Goal: Obtain resource: Download file/media

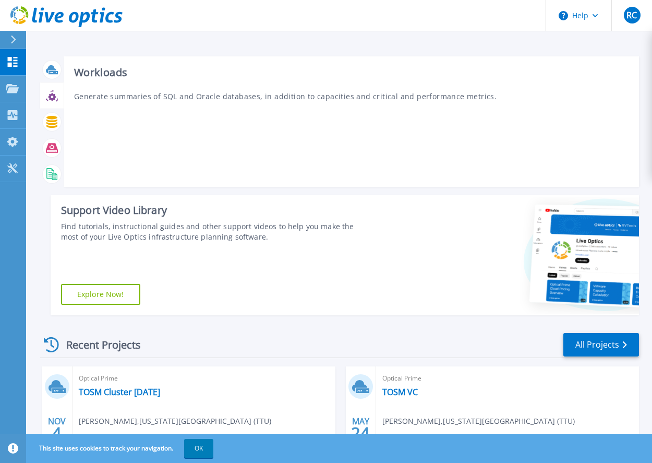
click at [51, 104] on div at bounding box center [52, 96] width 18 height 18
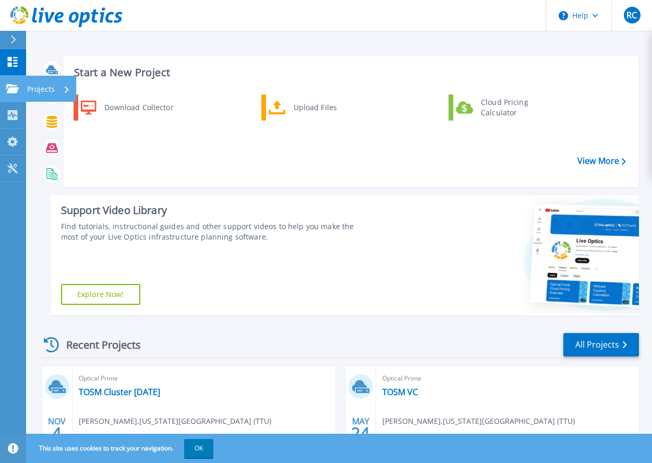
click at [12, 81] on link "Projects Projects" at bounding box center [13, 89] width 26 height 27
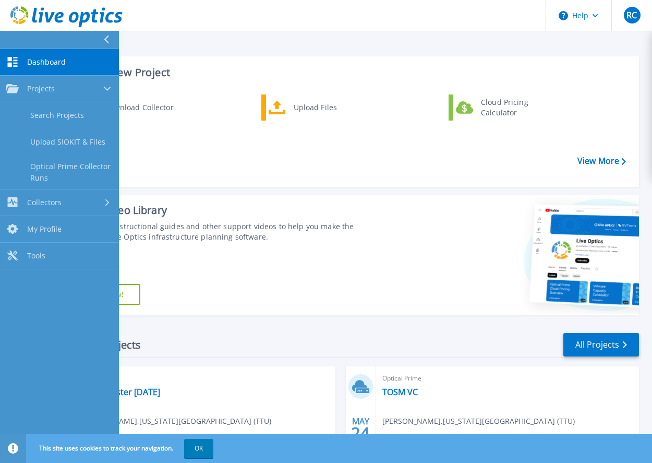
click at [17, 62] on icon at bounding box center [12, 62] width 13 height 10
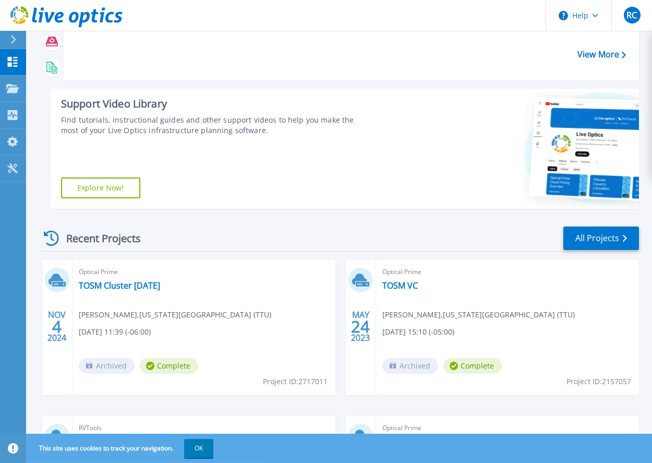
scroll to position [117, 0]
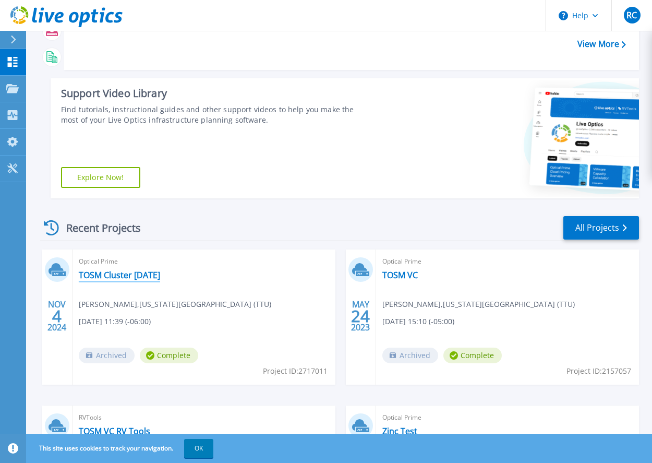
click at [143, 277] on link "TOSM Cluster [DATE]" at bounding box center [119, 275] width 81 height 10
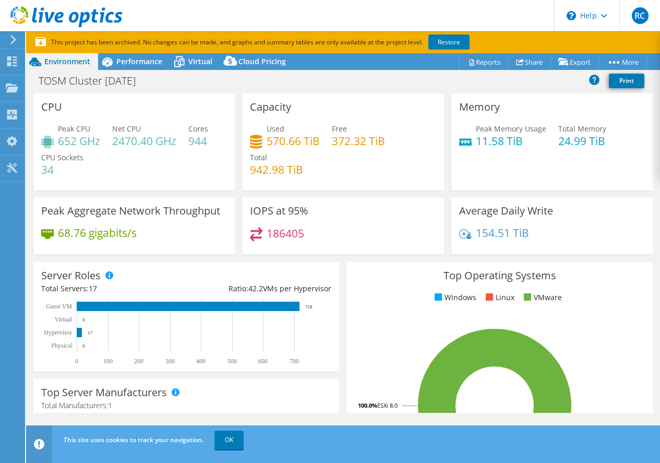
select select "USWest"
select select "USD"
click at [270, 71] on div "TOSM Cluster [DATE] Print" at bounding box center [343, 81] width 634 height 23
click at [270, 65] on span "Cloud Pricing" at bounding box center [261, 61] width 47 height 10
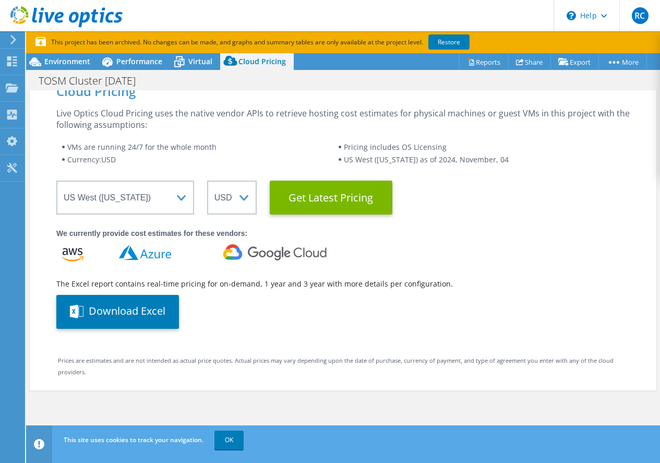
scroll to position [44, 0]
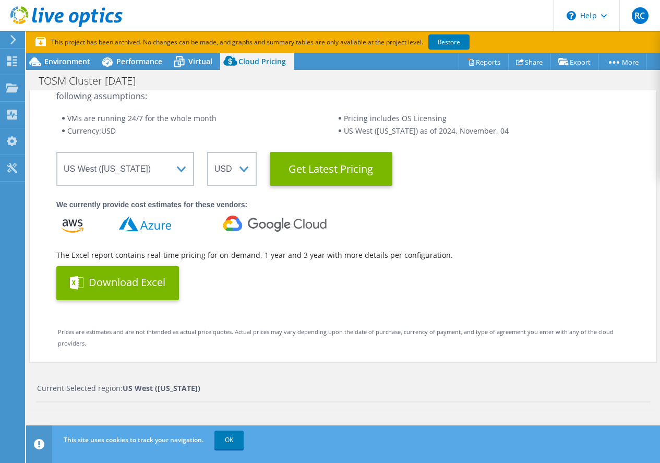
click at [136, 284] on button "Download Excel" at bounding box center [117, 283] width 123 height 34
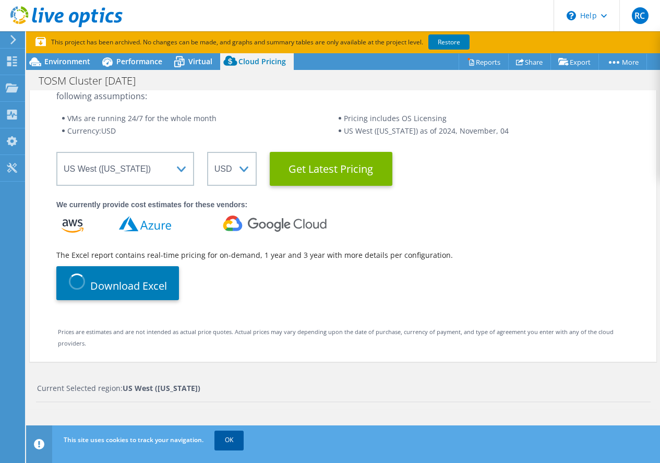
click at [235, 445] on link "OK" at bounding box center [228, 439] width 29 height 19
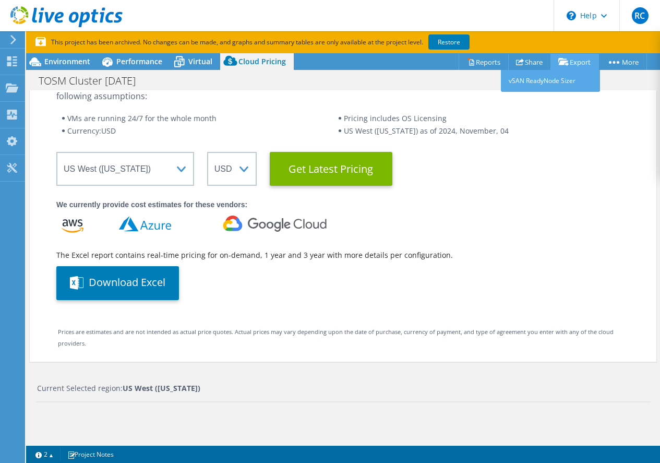
click at [579, 61] on link "Export" at bounding box center [574, 62] width 49 height 16
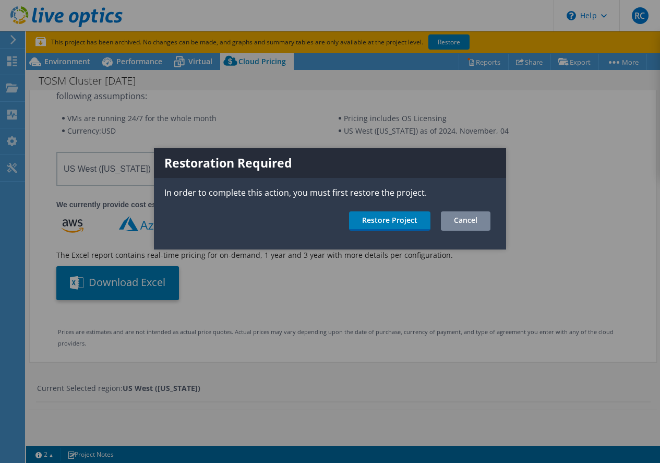
click at [471, 216] on link "Cancel" at bounding box center [466, 220] width 50 height 19
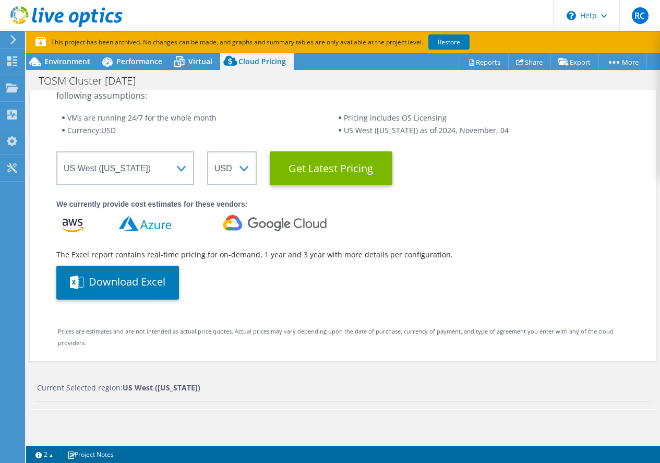
scroll to position [2, 0]
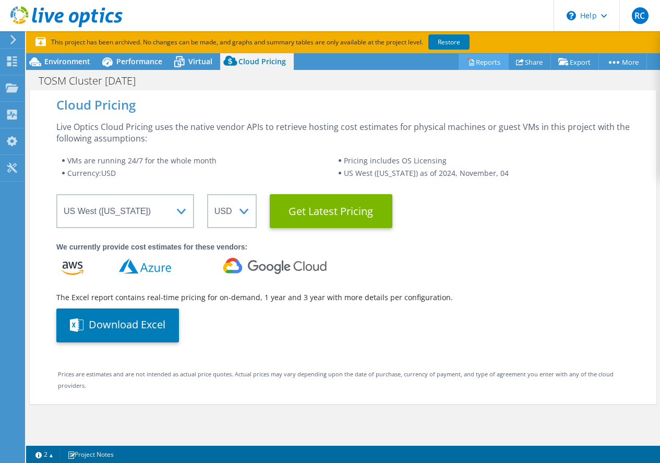
click at [475, 65] on link "Reports" at bounding box center [484, 62] width 50 height 16
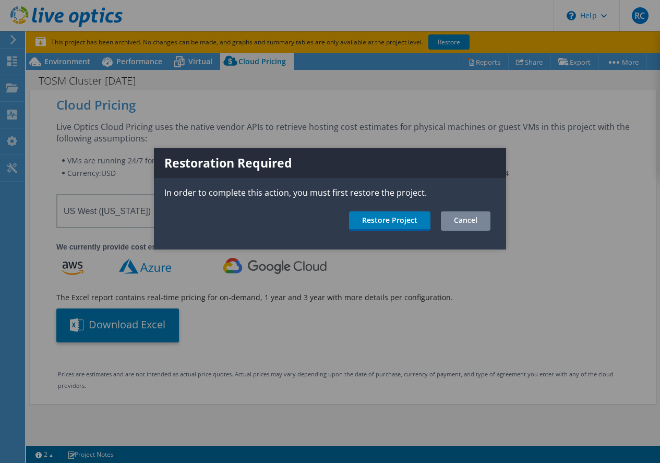
click at [474, 220] on link "Cancel" at bounding box center [466, 220] width 50 height 19
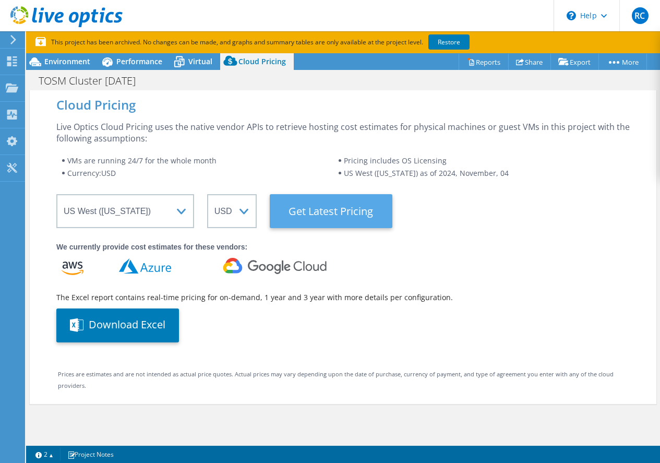
click at [308, 206] on Latest "Get Latest Pricing" at bounding box center [331, 211] width 123 height 34
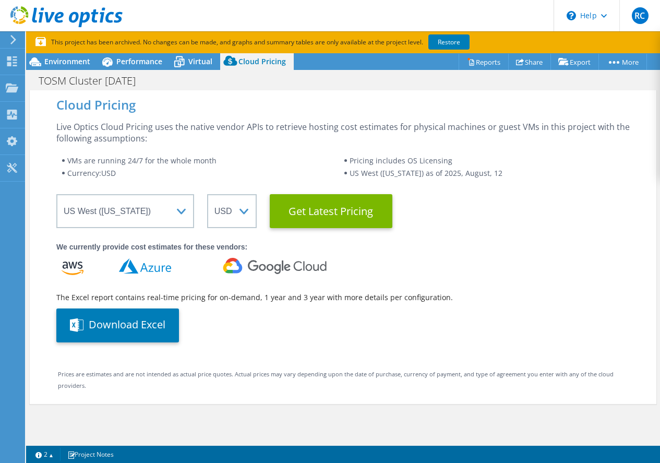
click at [539, 240] on div "Live Optics Cloud Pricing uses the native vendor APIs to retrieve hosting cost …" at bounding box center [342, 231] width 573 height 221
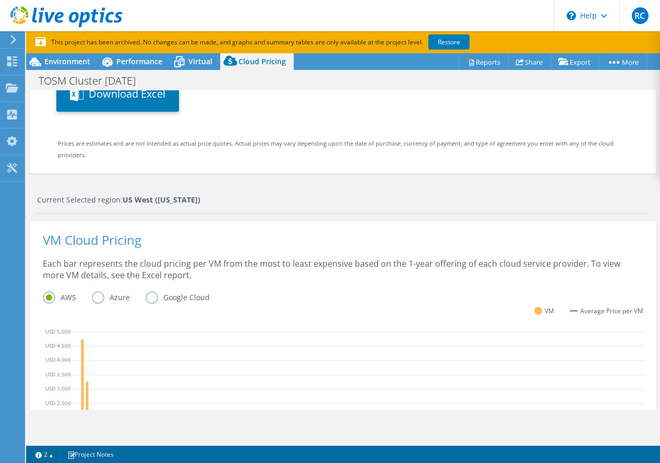
scroll to position [215, 0]
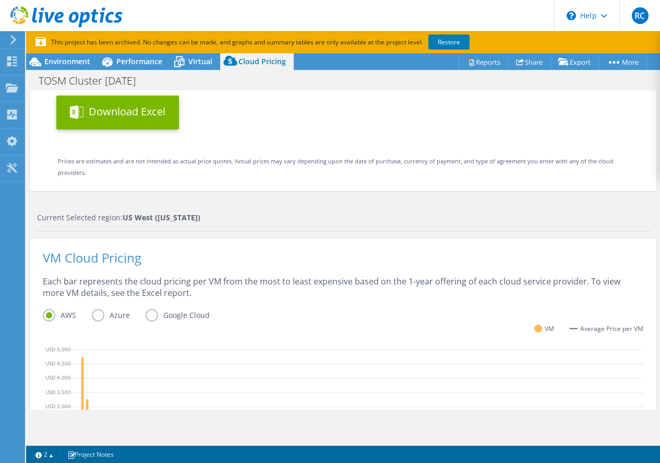
click at [131, 116] on button "Download Excel" at bounding box center [117, 112] width 123 height 34
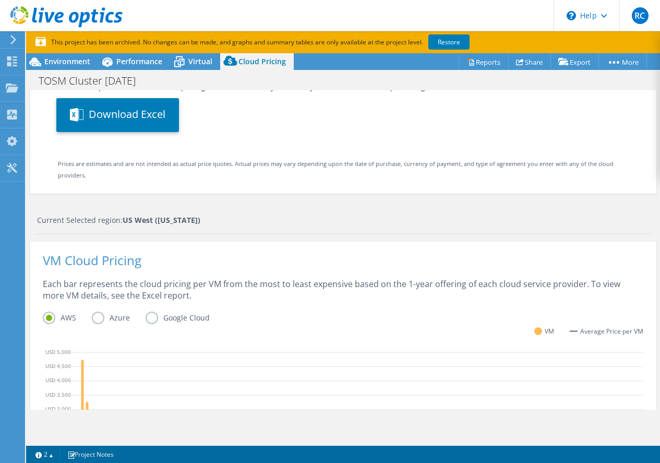
scroll to position [73, 0]
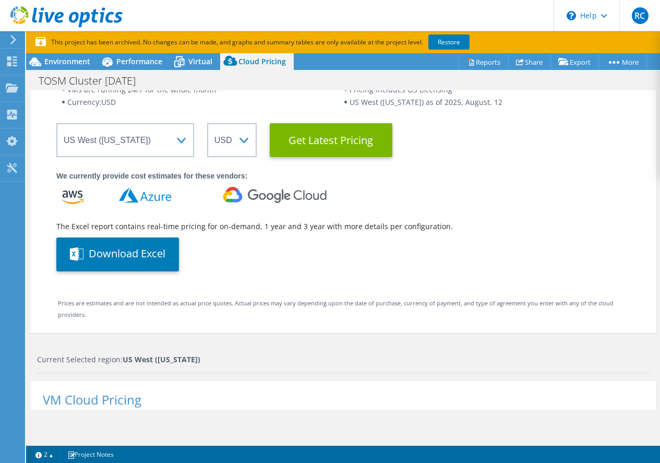
click at [562, 200] on div "We currently provide cost estimates for these vendors: The Excel report contain…" at bounding box center [342, 220] width 573 height 101
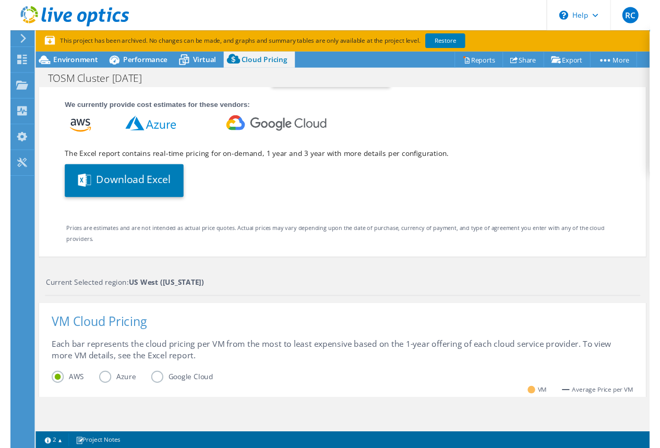
scroll to position [0, 0]
